Goal: Information Seeking & Learning: Learn about a topic

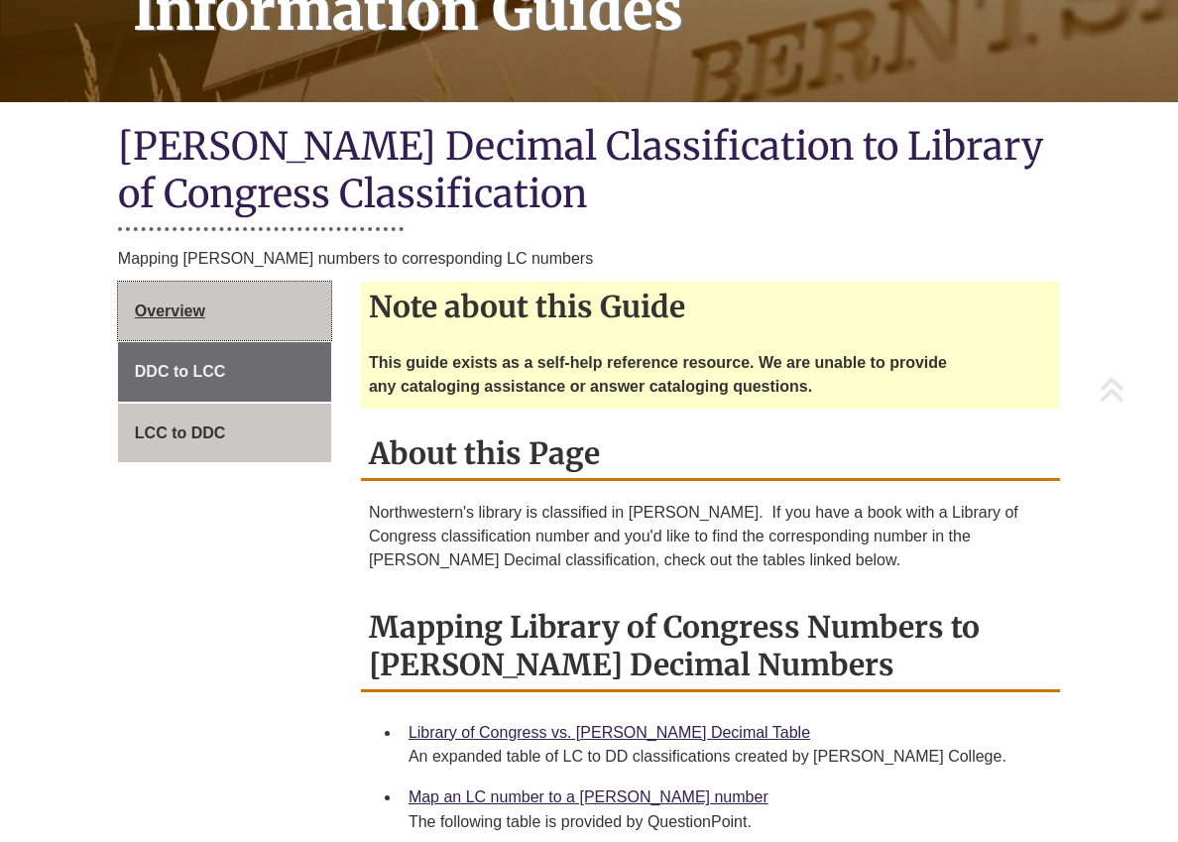
scroll to position [397, 0]
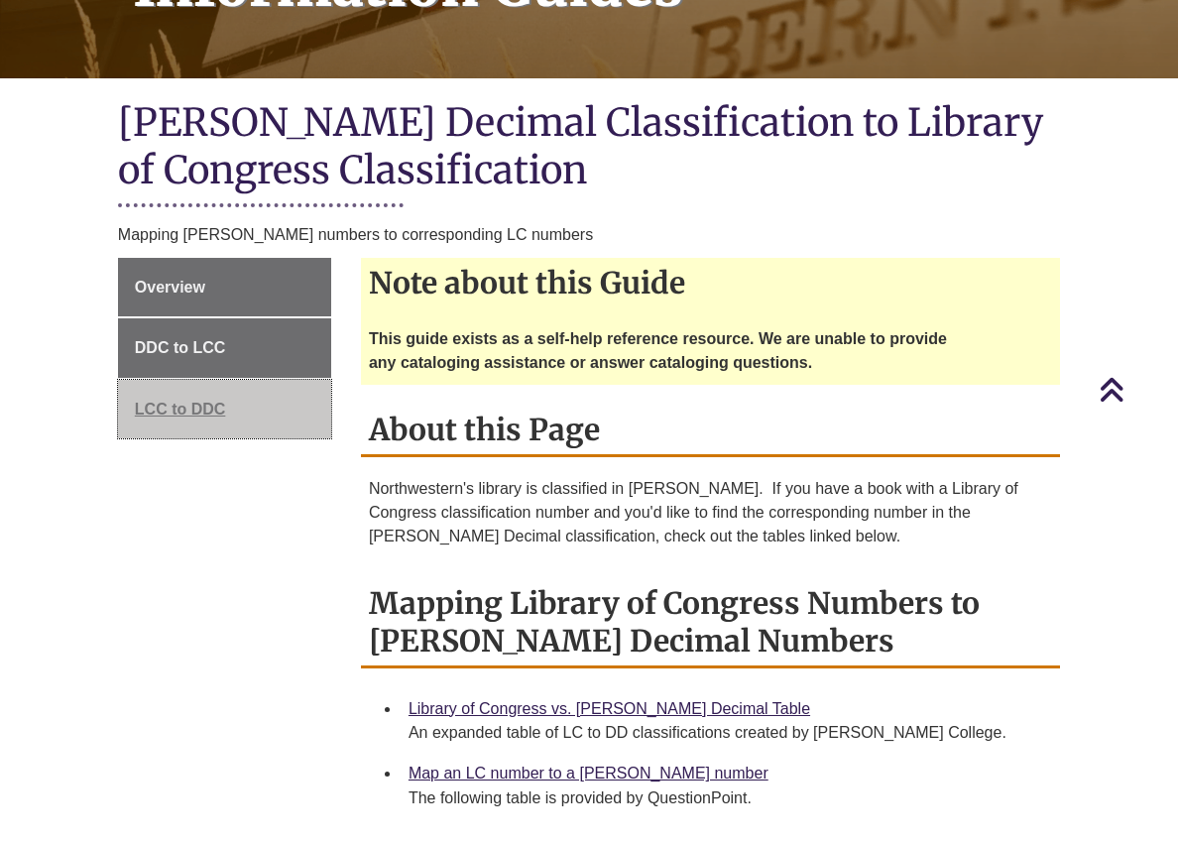
click at [195, 413] on span "LCC to DDC" at bounding box center [180, 409] width 91 height 17
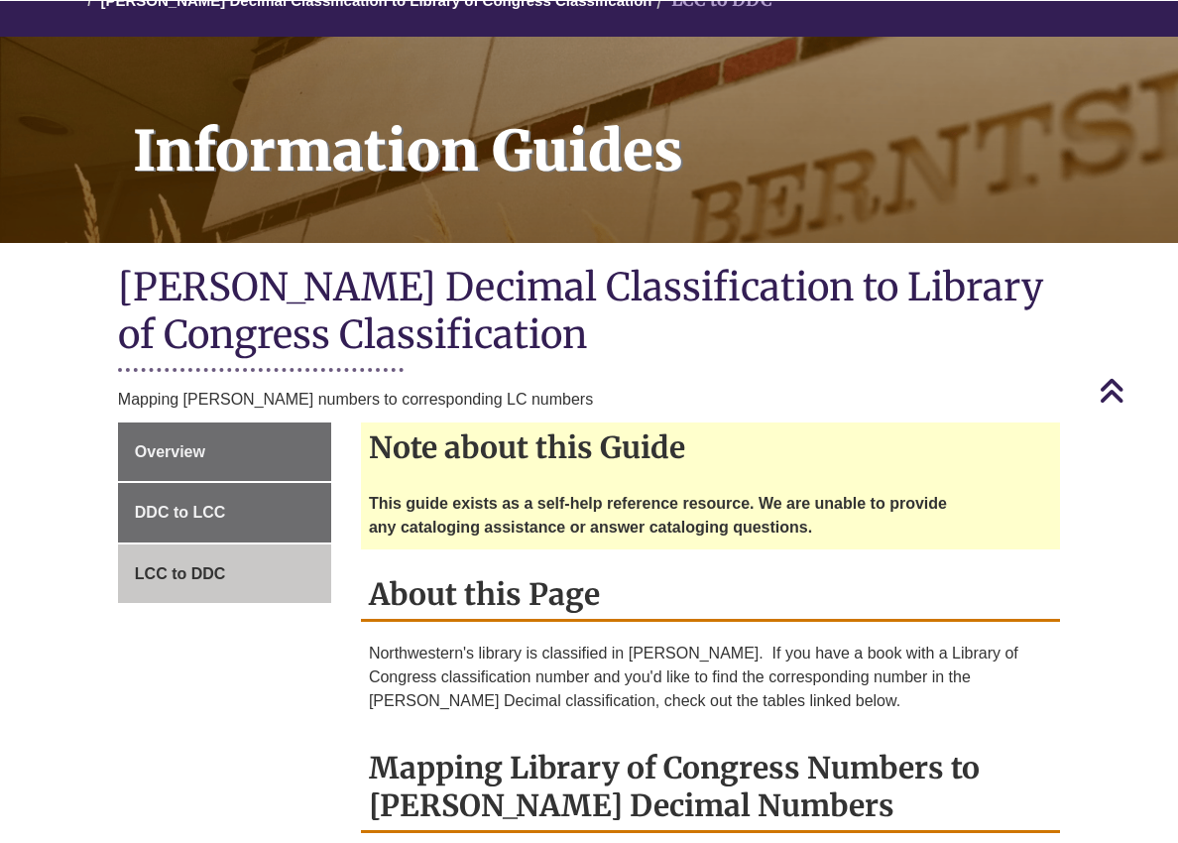
scroll to position [198, 0]
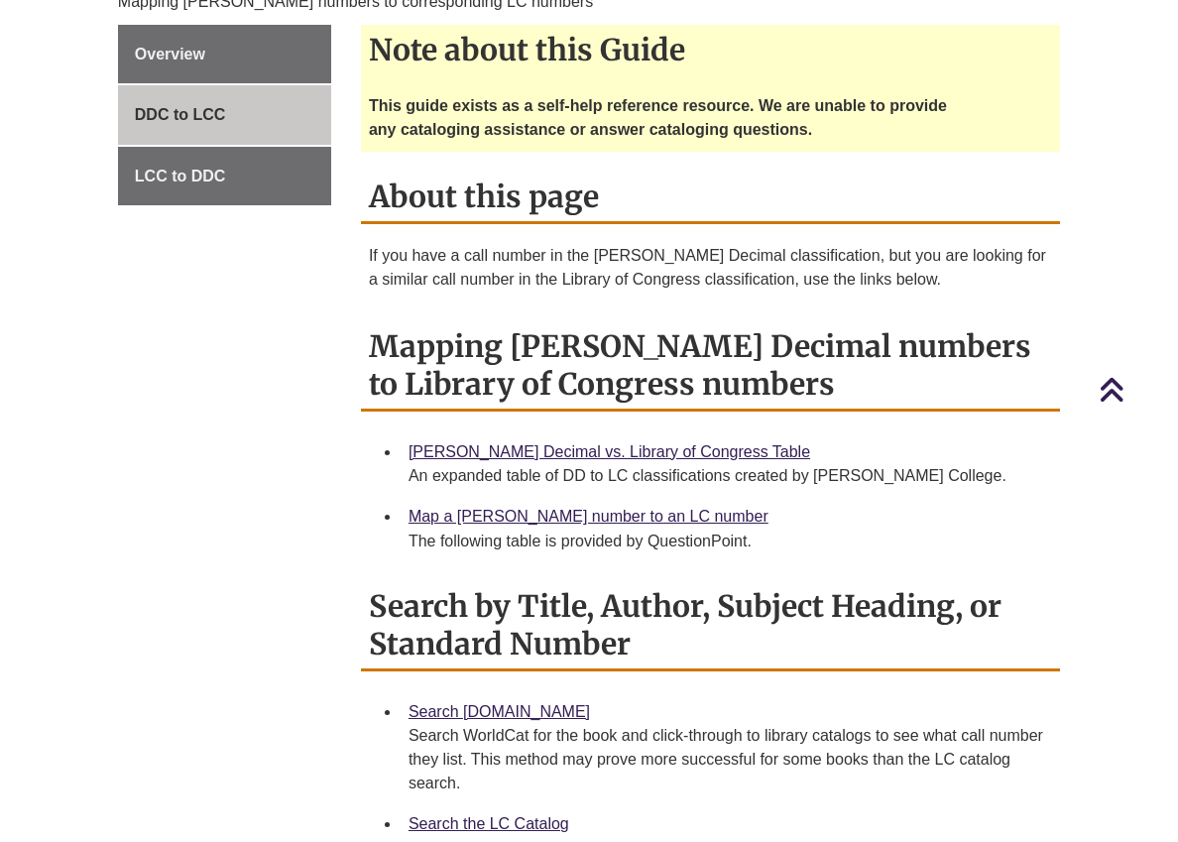
scroll to position [595, 0]
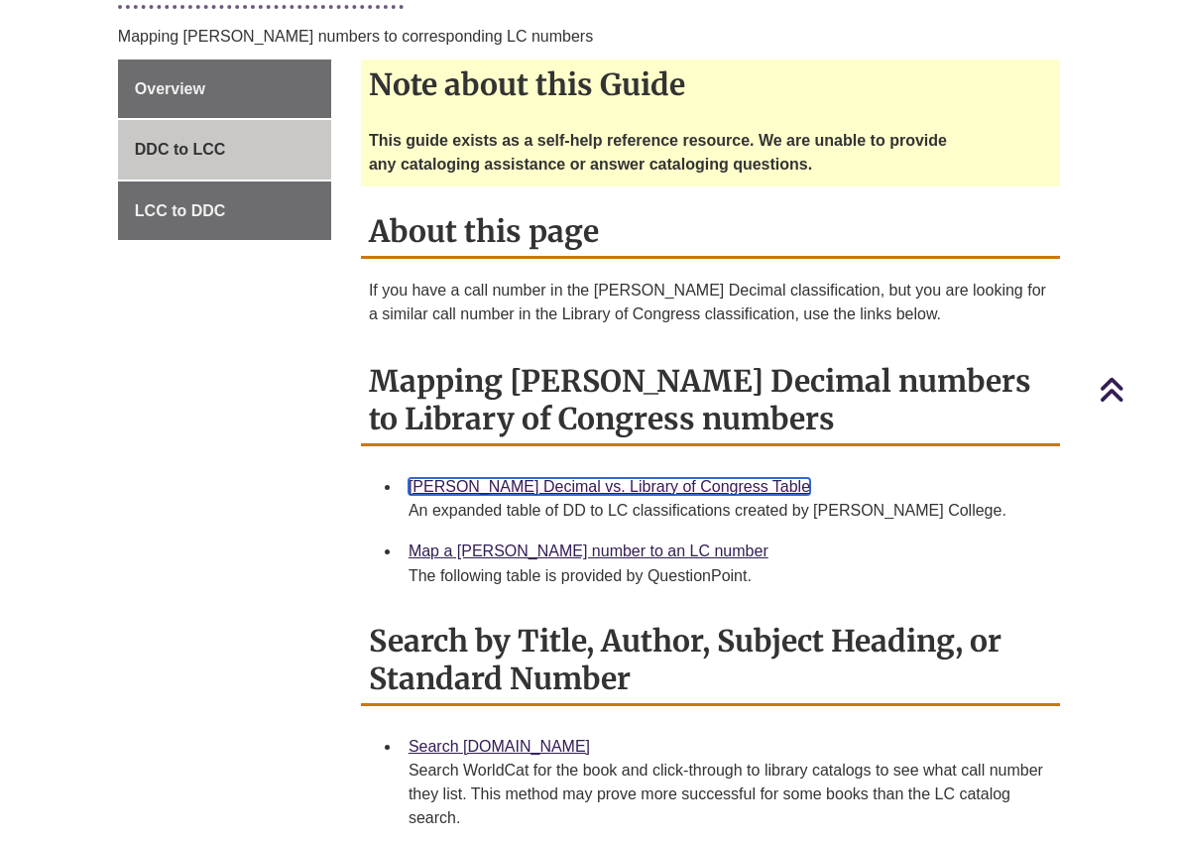
click at [539, 487] on link "[PERSON_NAME] Decimal vs. Library of Congress Table" at bounding box center [610, 486] width 402 height 17
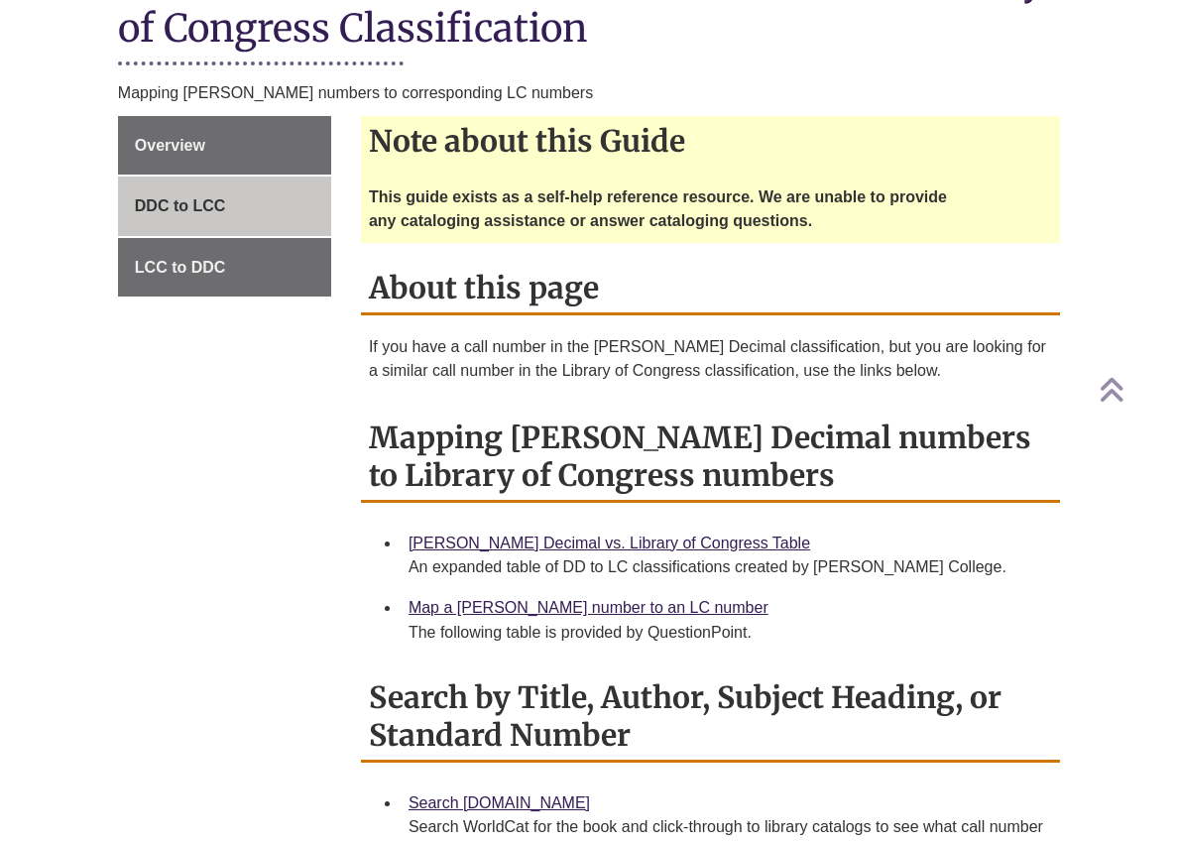
scroll to position [595, 0]
